Goal: Information Seeking & Learning: Find specific fact

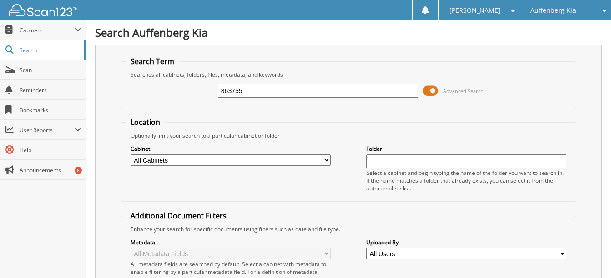
type input "863755"
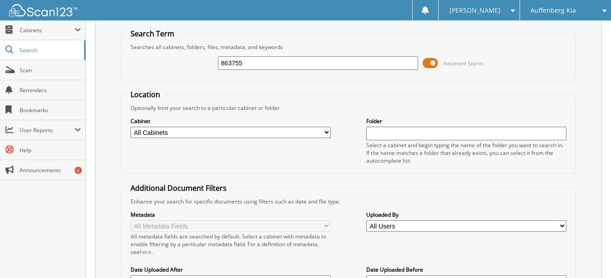
scroll to position [8, 0]
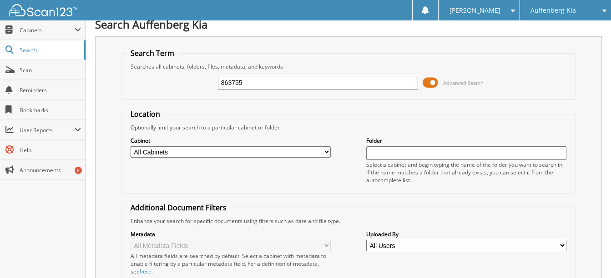
drag, startPoint x: 222, startPoint y: 79, endPoint x: 186, endPoint y: 81, distance: 36.0
click at [187, 81] on div "863755 Advanced Search" at bounding box center [348, 83] width 445 height 25
type input "866725"
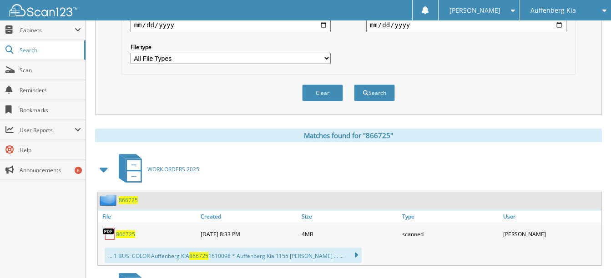
scroll to position [318, 0]
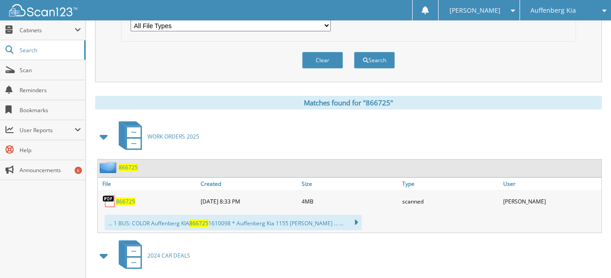
click at [130, 202] on span "866725" at bounding box center [125, 202] width 19 height 8
